Goal: Subscribe to service/newsletter

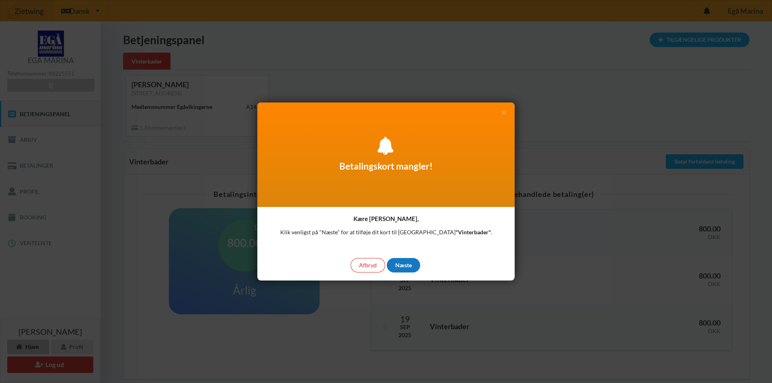
click at [408, 268] on div "Næste" at bounding box center [403, 265] width 33 height 14
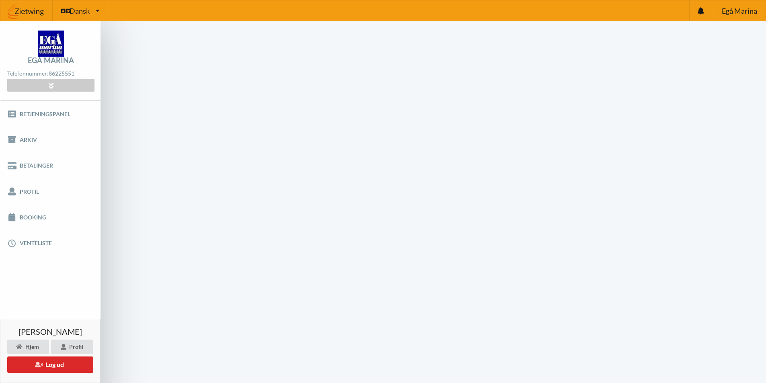
scroll to position [32, 0]
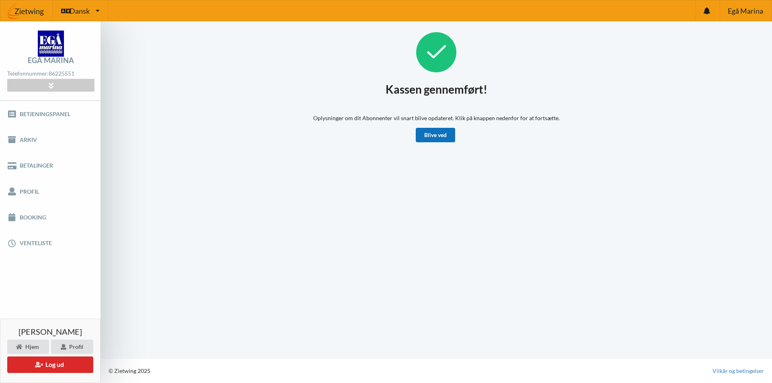
click at [428, 136] on link "Blive ved" at bounding box center [435, 135] width 39 height 14
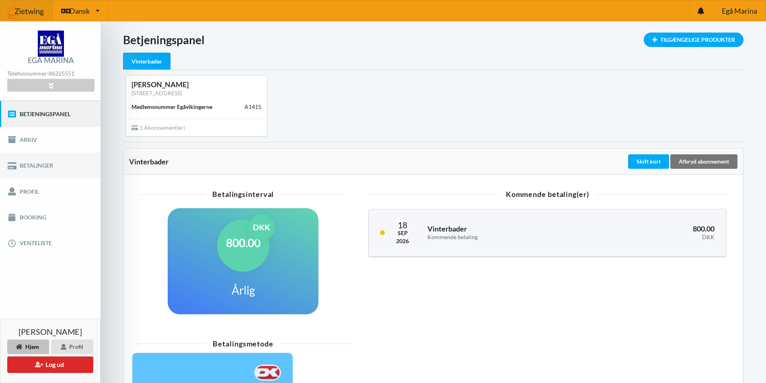
click at [38, 164] on link "Betalinger" at bounding box center [50, 166] width 101 height 26
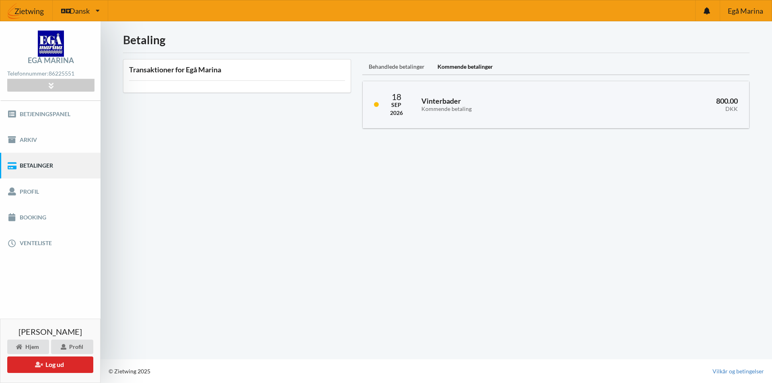
click at [402, 66] on div "Behandlede betalinger" at bounding box center [396, 67] width 69 height 16
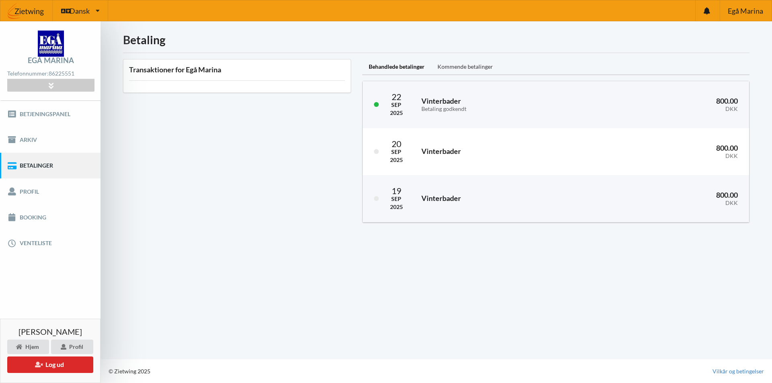
click at [464, 65] on div "Kommende betalinger" at bounding box center [465, 67] width 68 height 16
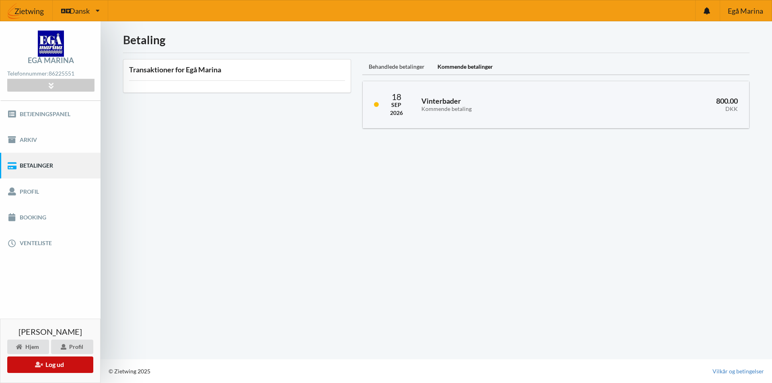
click at [58, 362] on button "Log ud" at bounding box center [50, 365] width 86 height 16
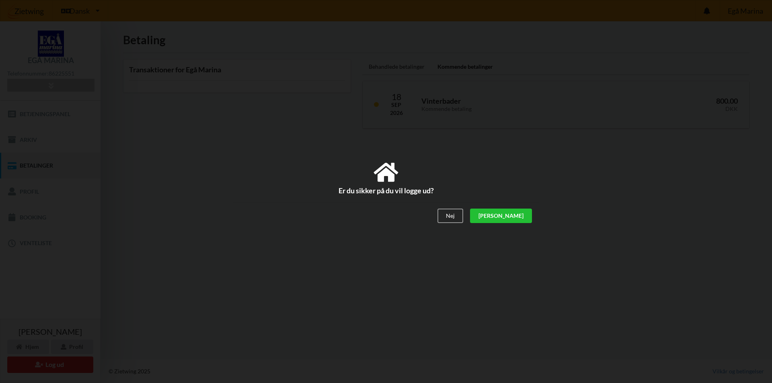
click at [525, 220] on div "[PERSON_NAME]" at bounding box center [501, 216] width 62 height 14
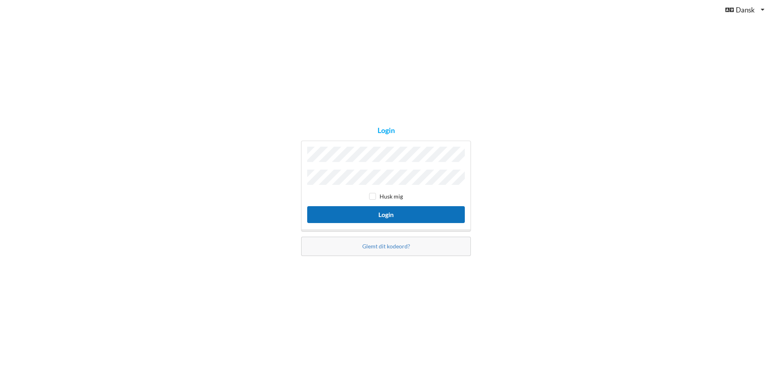
click at [412, 214] on button "Login" at bounding box center [386, 214] width 158 height 16
